Goal: Check status: Check status

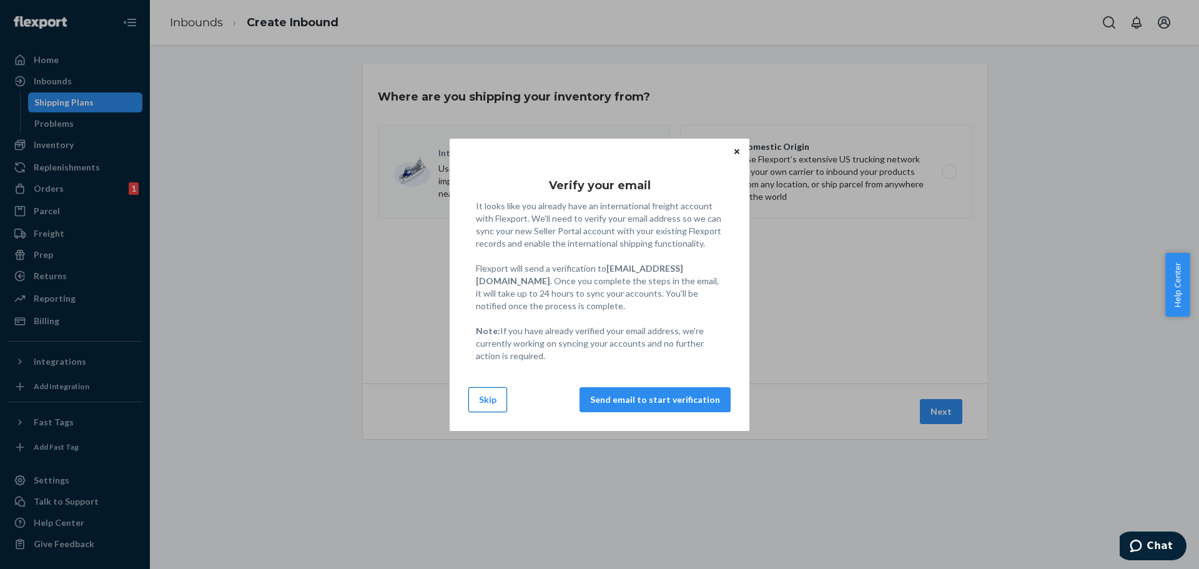
click at [475, 398] on button "Skip" at bounding box center [488, 399] width 39 height 25
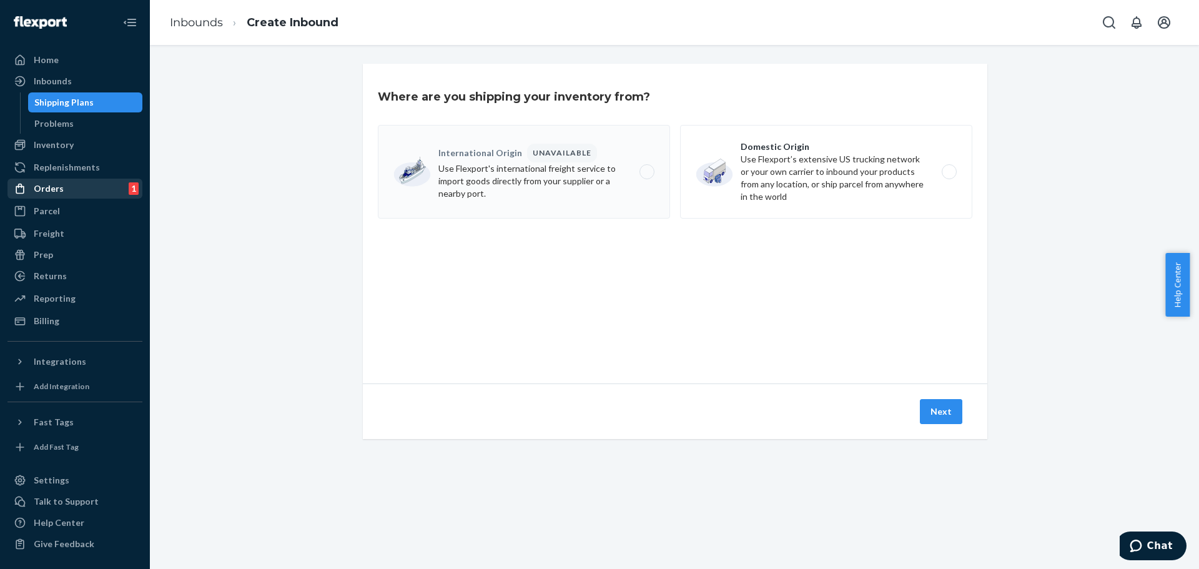
click at [60, 187] on div "Orders" at bounding box center [49, 188] width 30 height 12
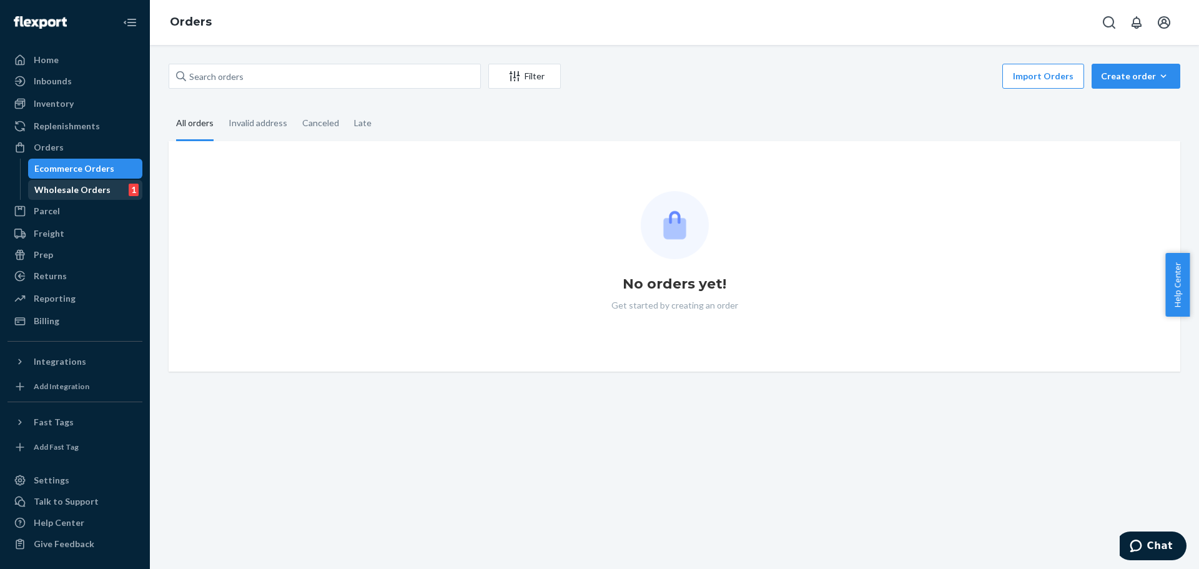
click at [64, 191] on div "Wholesale Orders" at bounding box center [72, 190] width 76 height 12
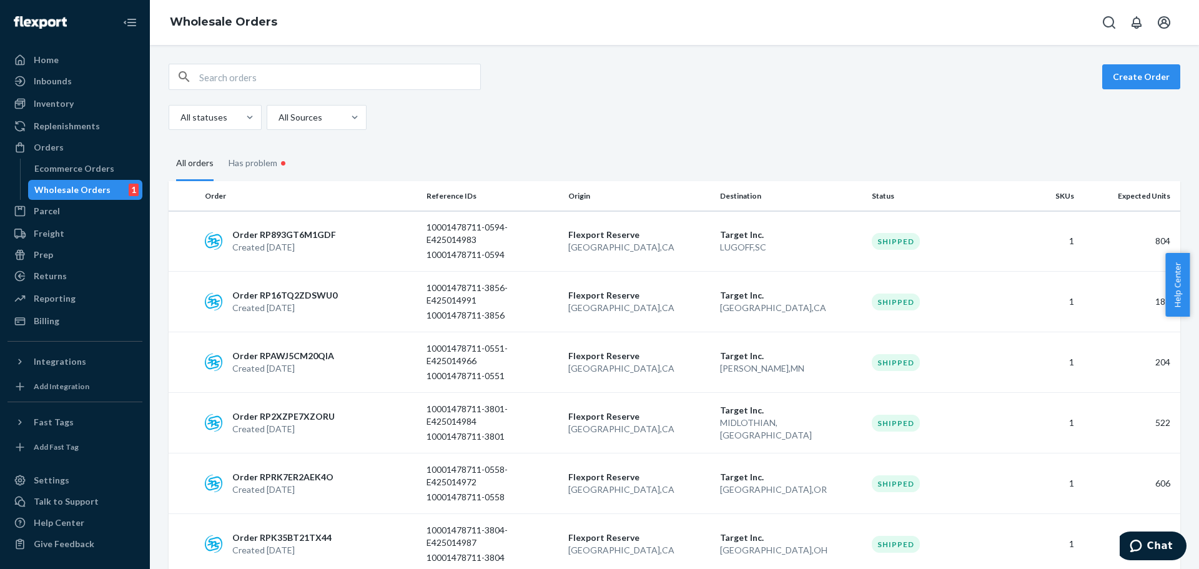
click at [340, 70] on input "text" at bounding box center [339, 76] width 281 height 25
paste input "RPJA52DVT7BHY"
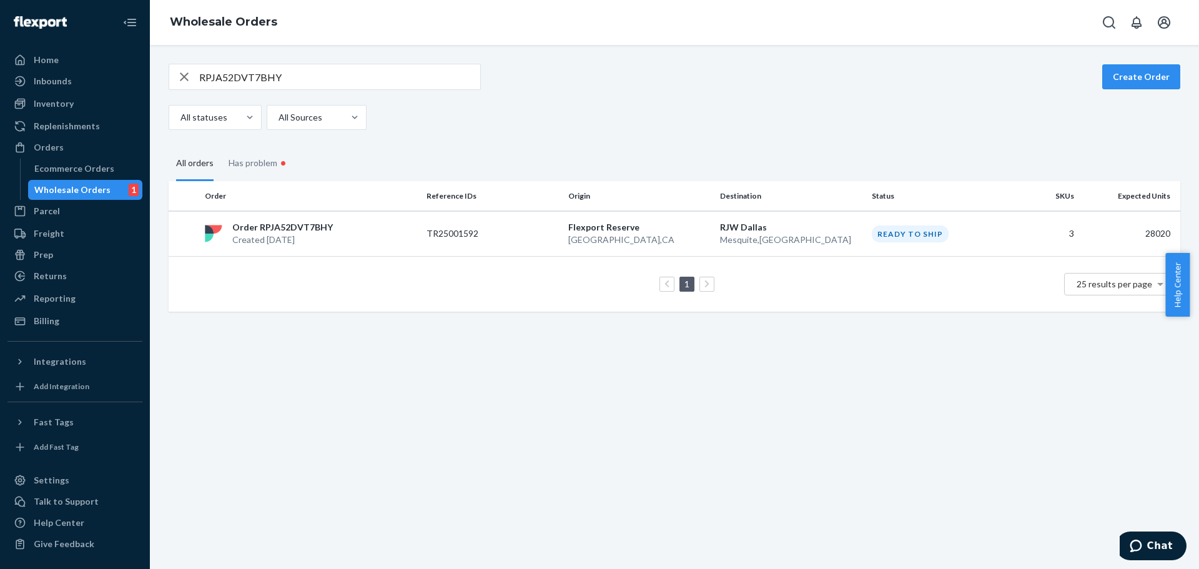
click at [268, 81] on input "RPJA52DVT7BHY" at bounding box center [339, 76] width 281 height 25
paste input "5C1Z7XBF3MA"
type input "RP5C1Z7XBF3MA"
